Goal: Transaction & Acquisition: Purchase product/service

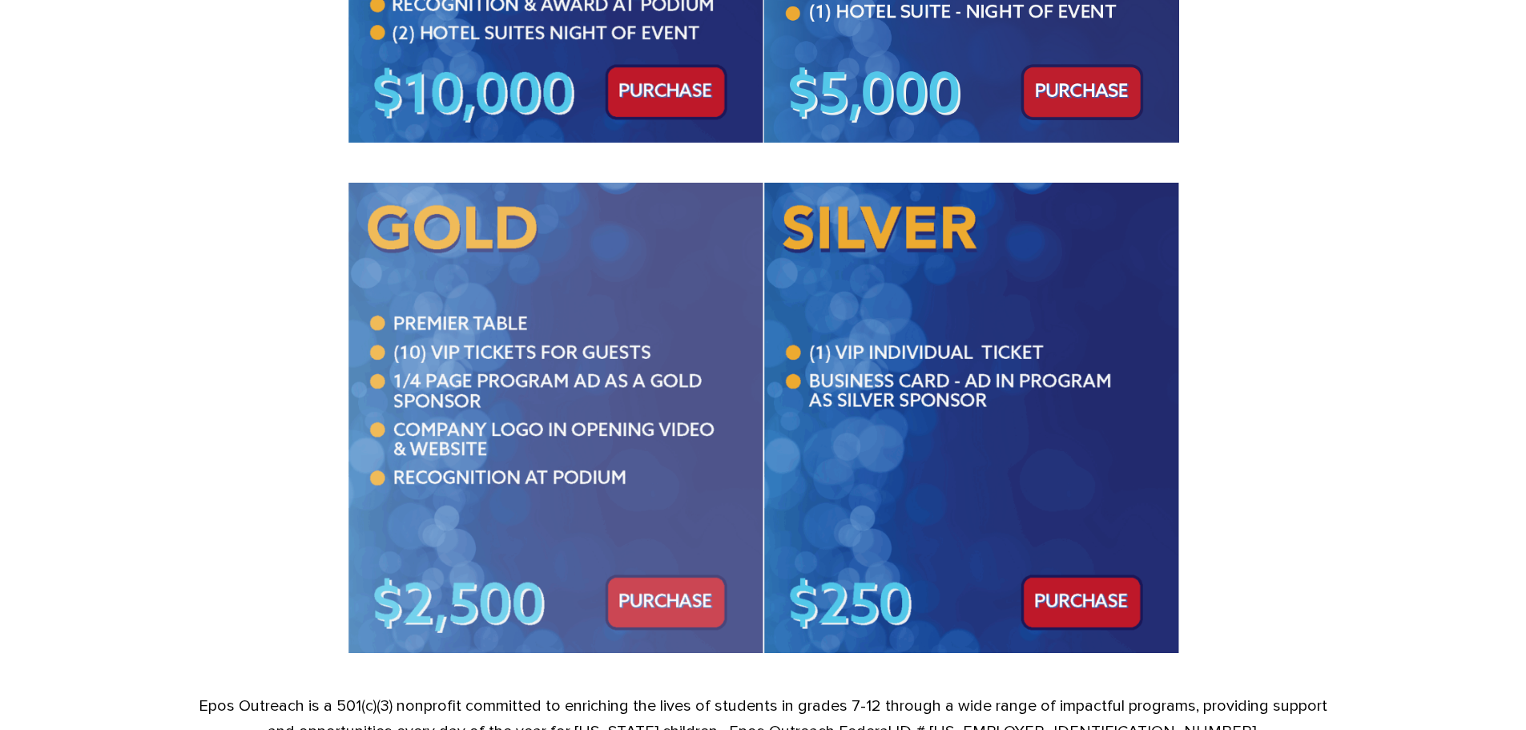
scroll to position [1041, 0]
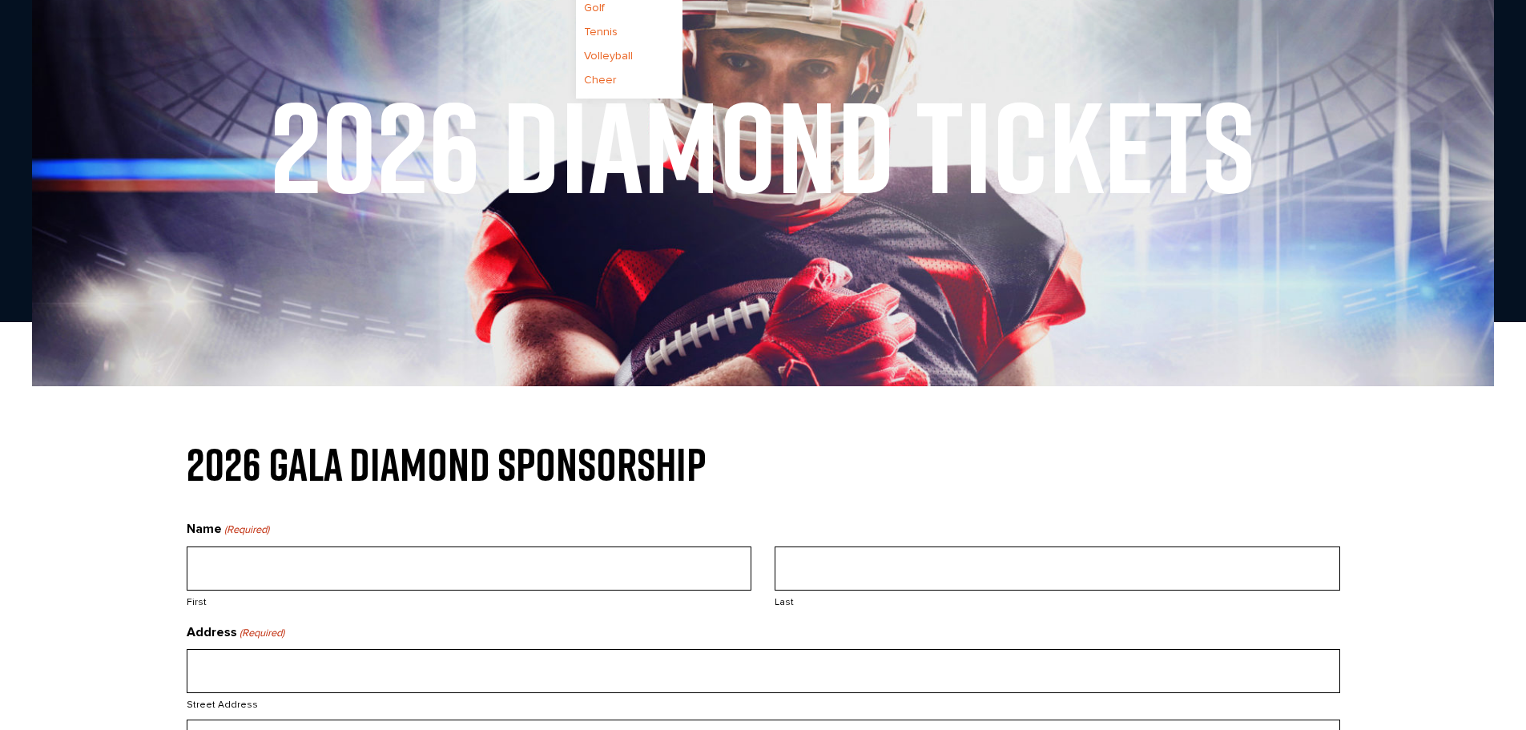
scroll to position [160, 0]
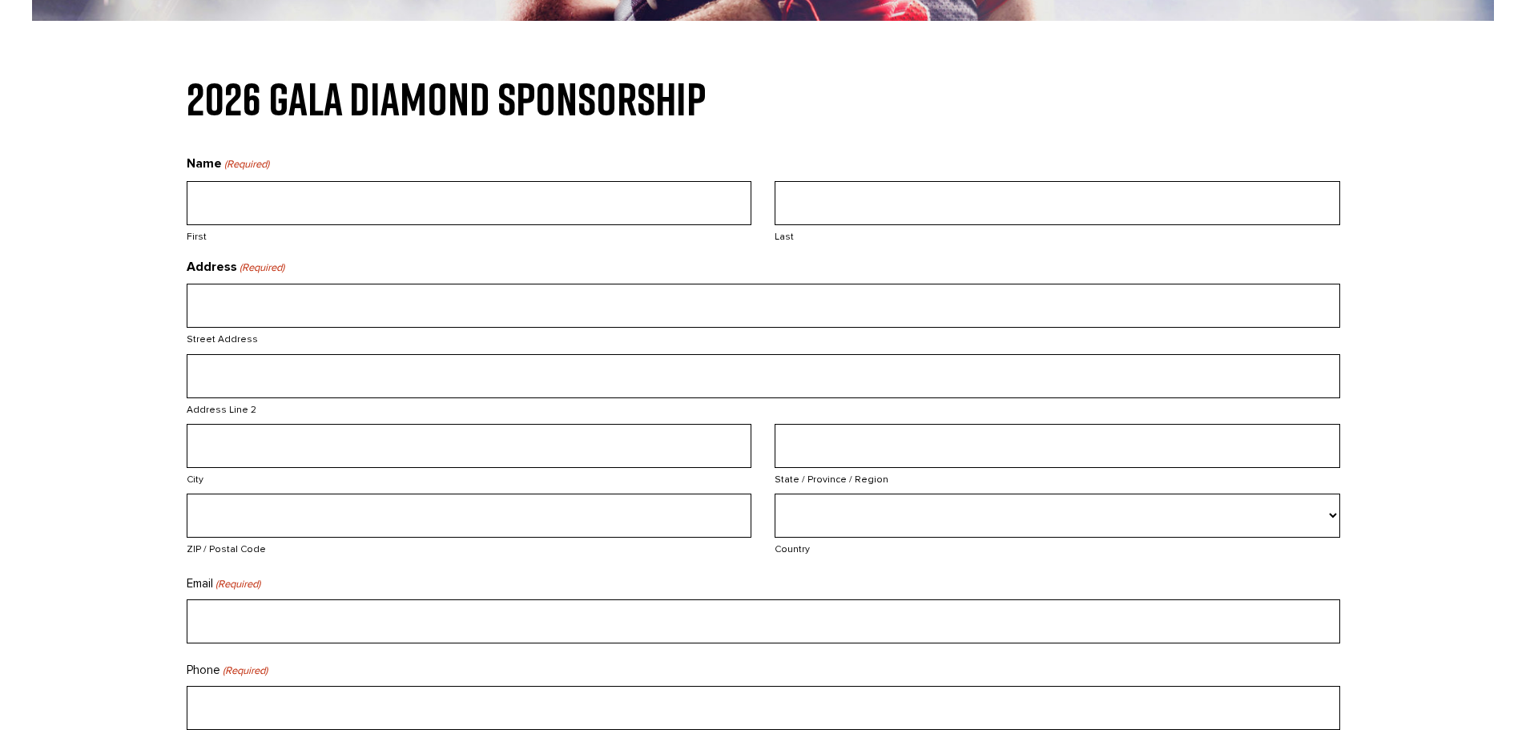
scroll to position [641, 0]
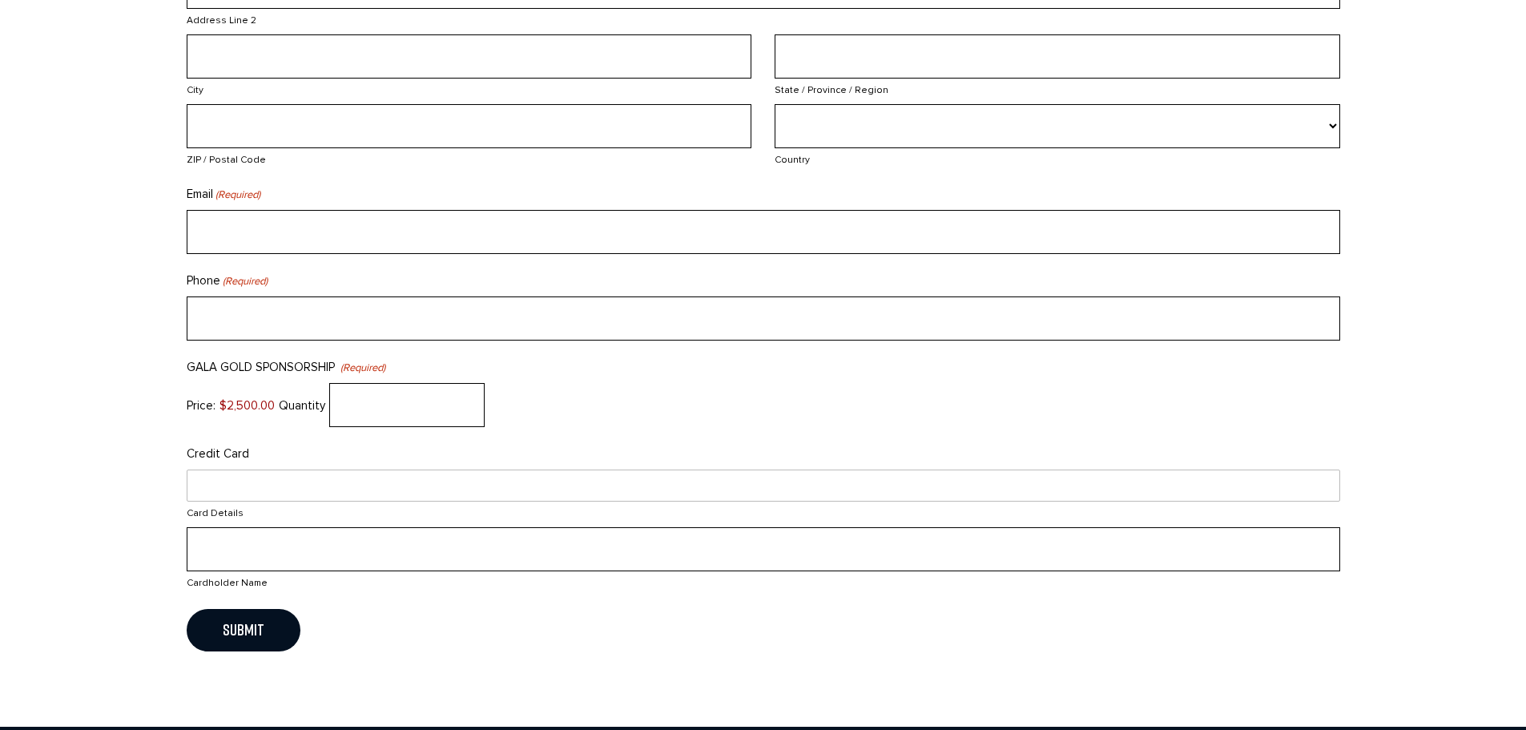
scroll to position [881, 0]
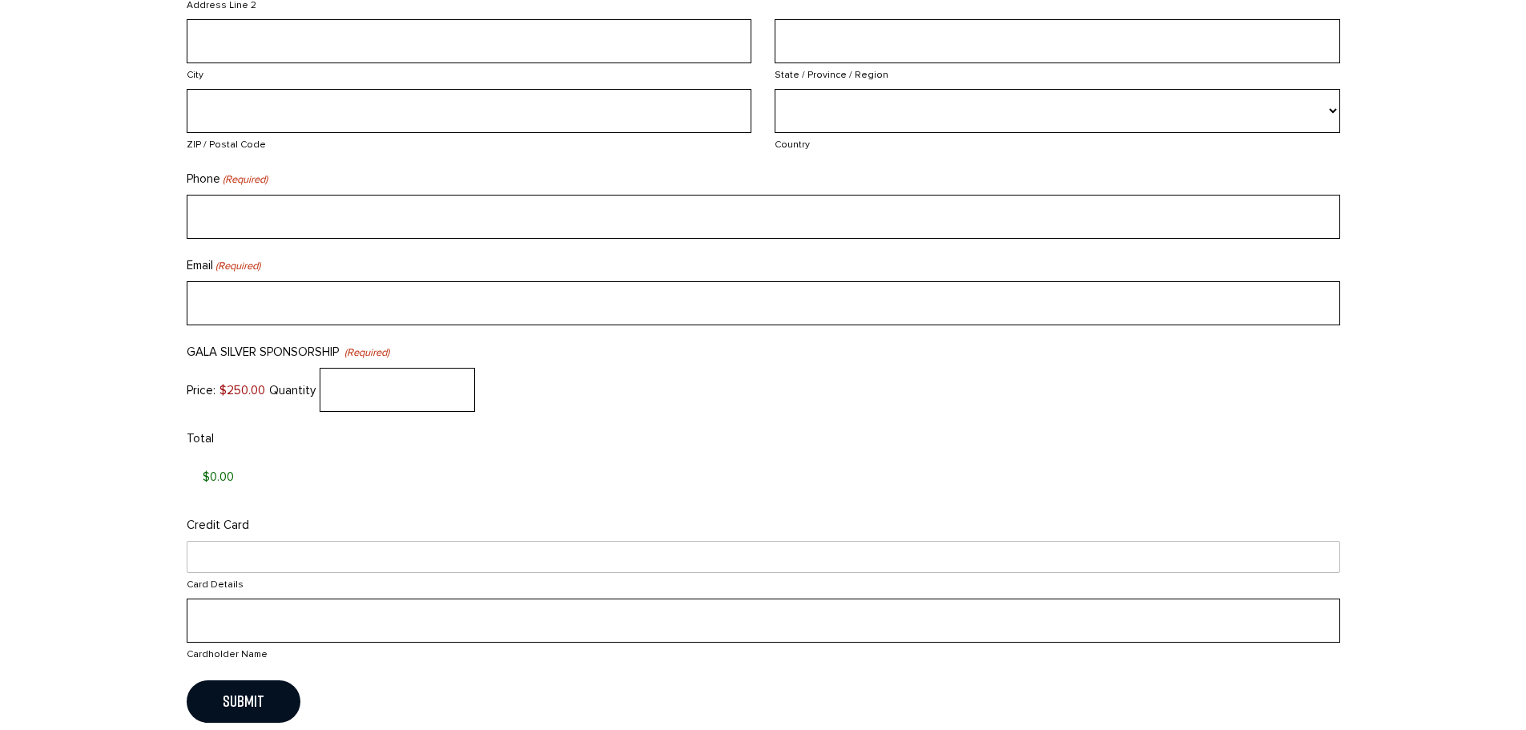
scroll to position [1041, 0]
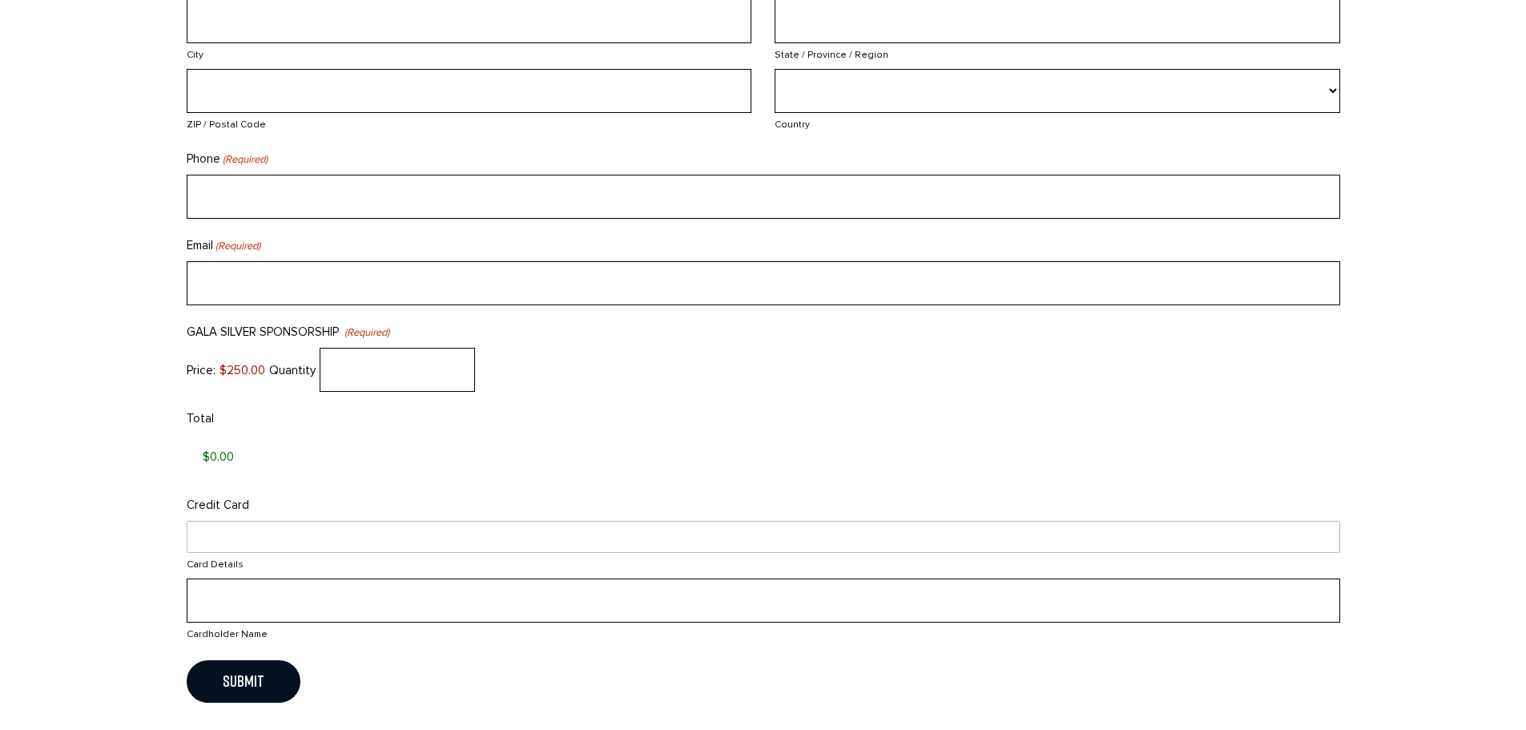
click at [414, 360] on input "GALA SILVER SPONSORSHIP Quantity (Required)" at bounding box center [397, 370] width 155 height 44
type input "4"
type input "$1,000.00"
drag, startPoint x: 348, startPoint y: 371, endPoint x: 308, endPoint y: 369, distance: 40.9
click at [308, 369] on div "Price: $250.00 Quantity 4" at bounding box center [763, 370] width 1153 height 44
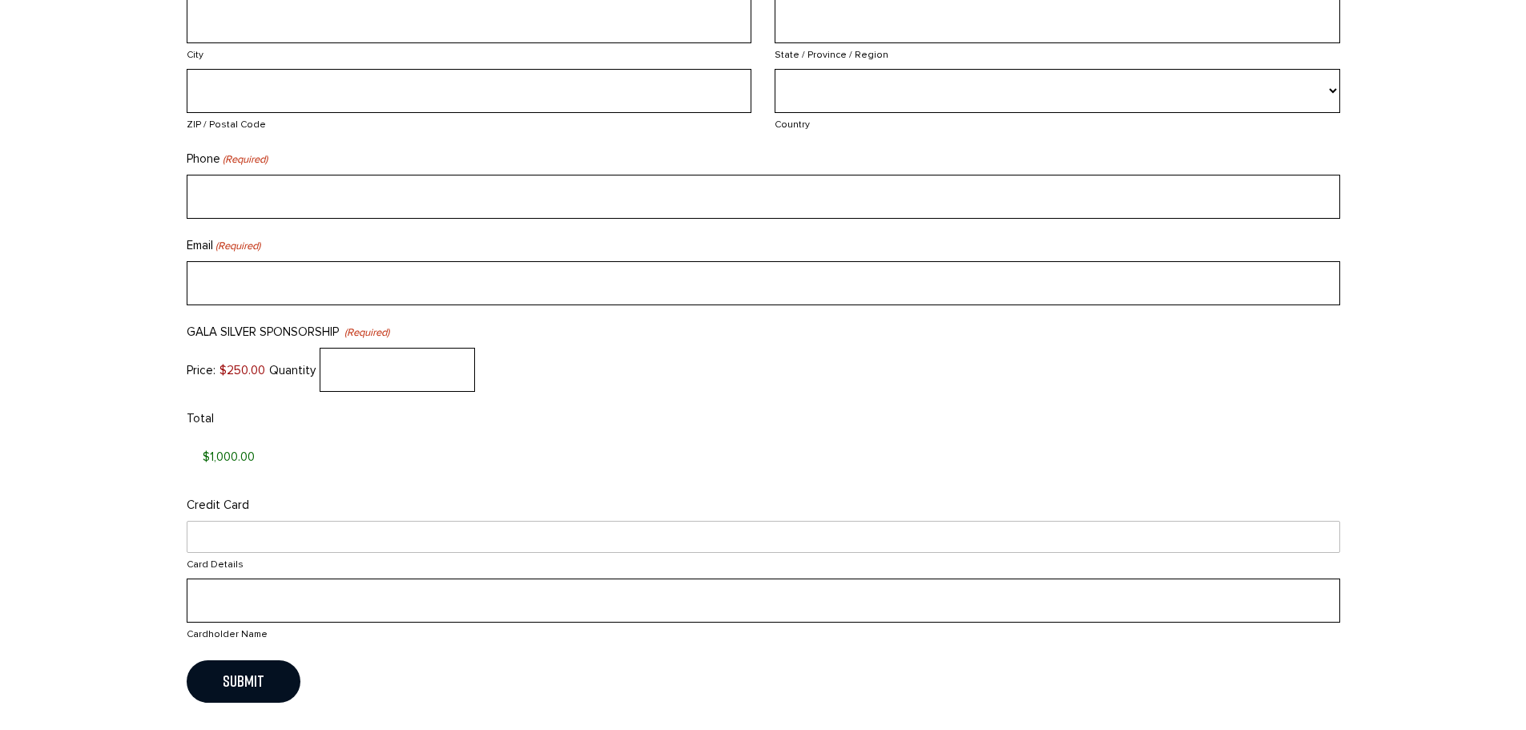
type input "$0.00"
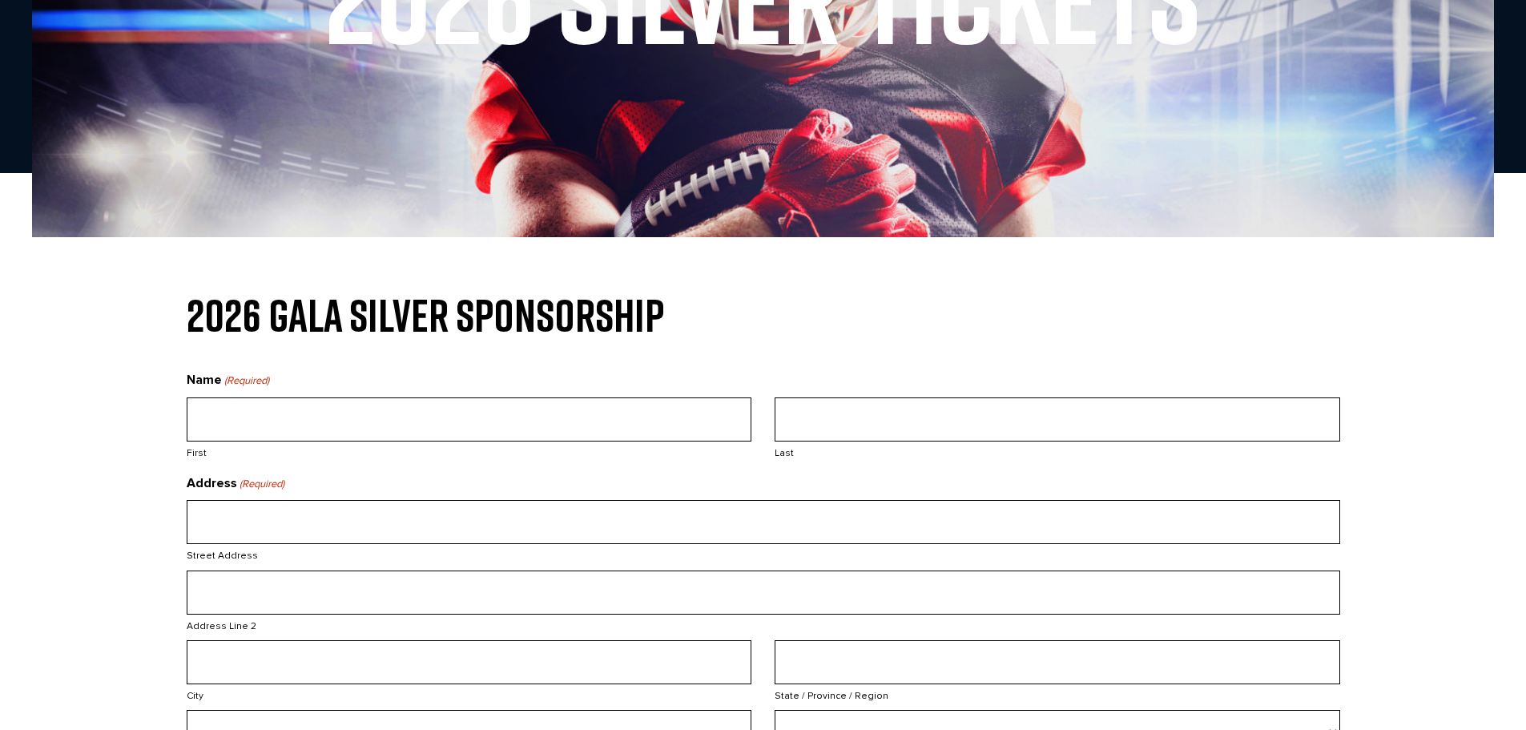
scroll to position [0, 0]
